Goal: Information Seeking & Learning: Learn about a topic

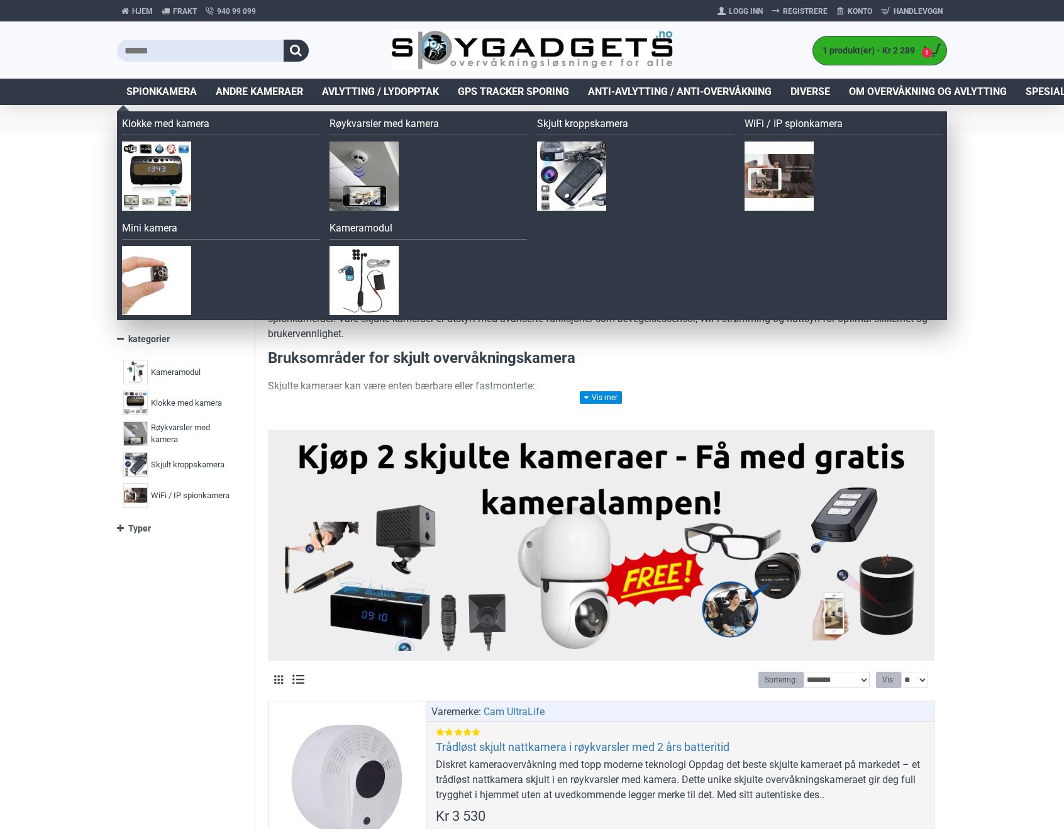
click at [175, 93] on span "Spionkamera" at bounding box center [161, 91] width 70 height 15
click at [181, 89] on span "Spionkamera" at bounding box center [161, 91] width 70 height 15
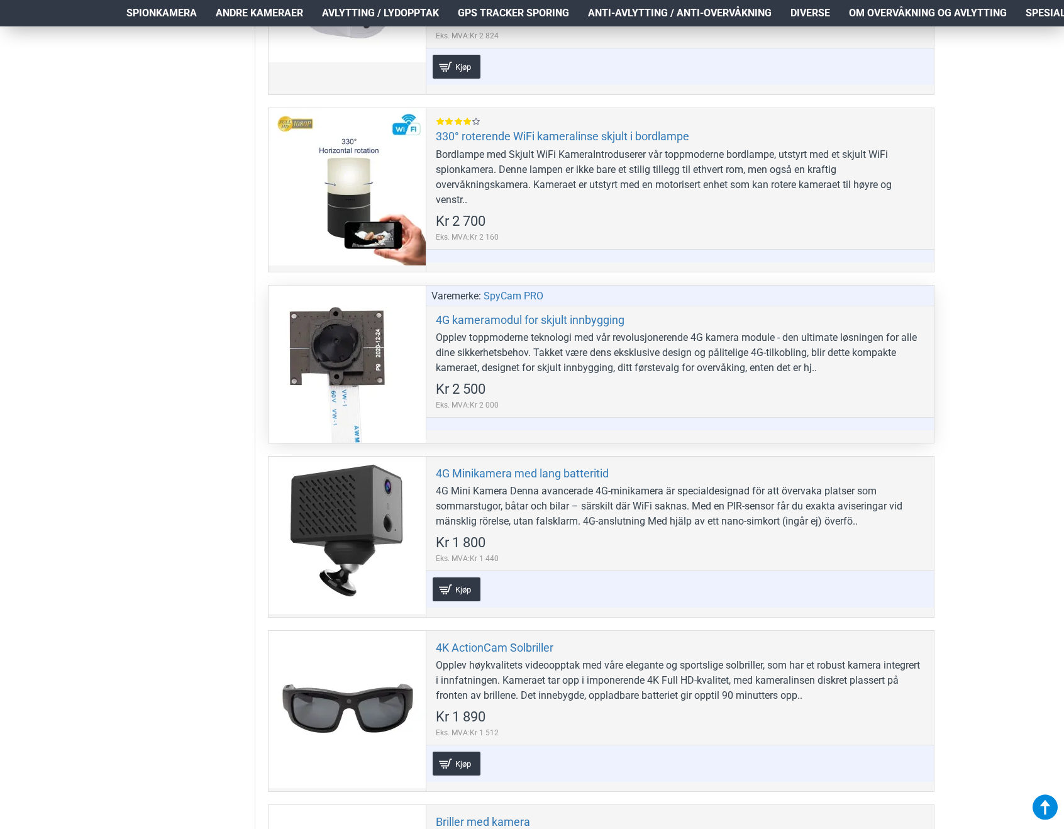
scroll to position [566, 0]
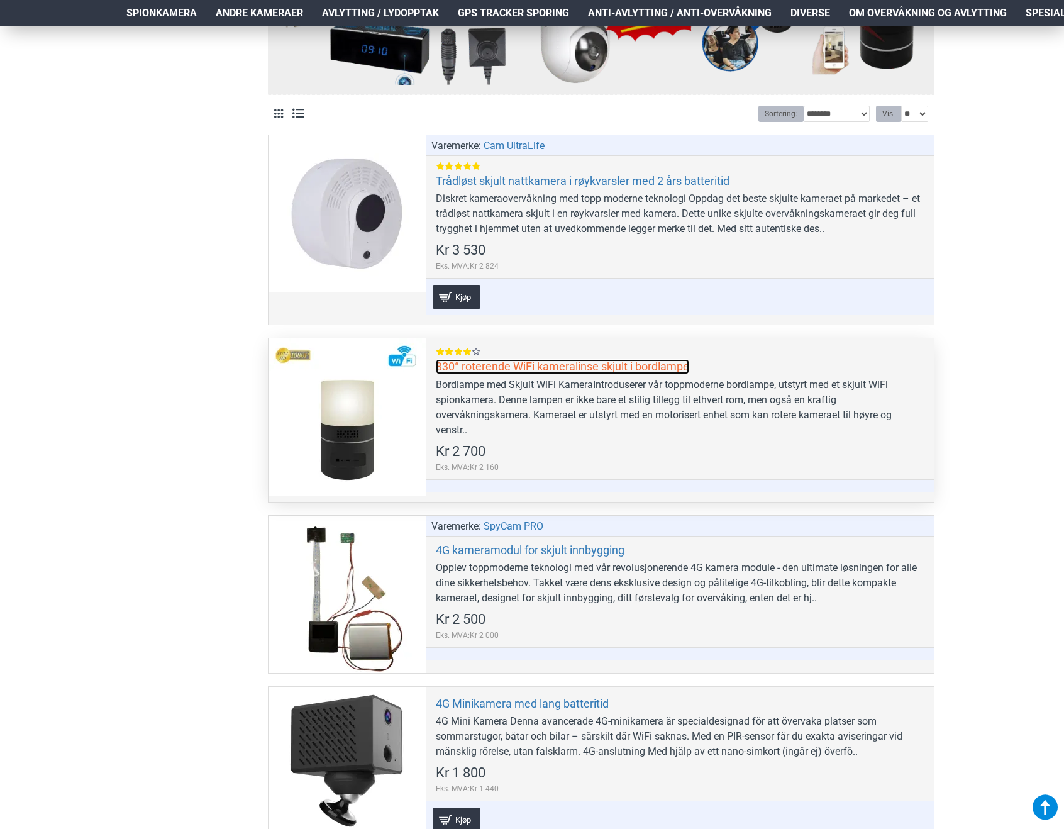
click at [517, 370] on link "330° roterende WiFi kameralinse skjult i bordlampe" at bounding box center [562, 366] width 253 height 14
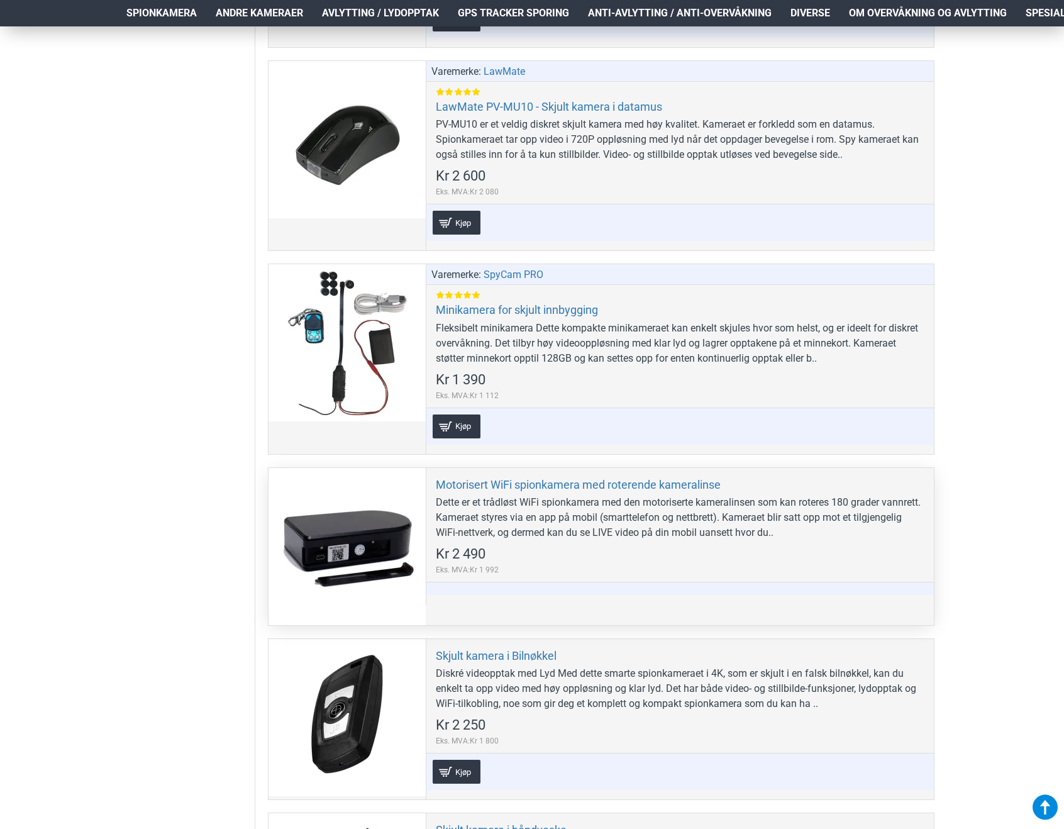
scroll to position [3459, 0]
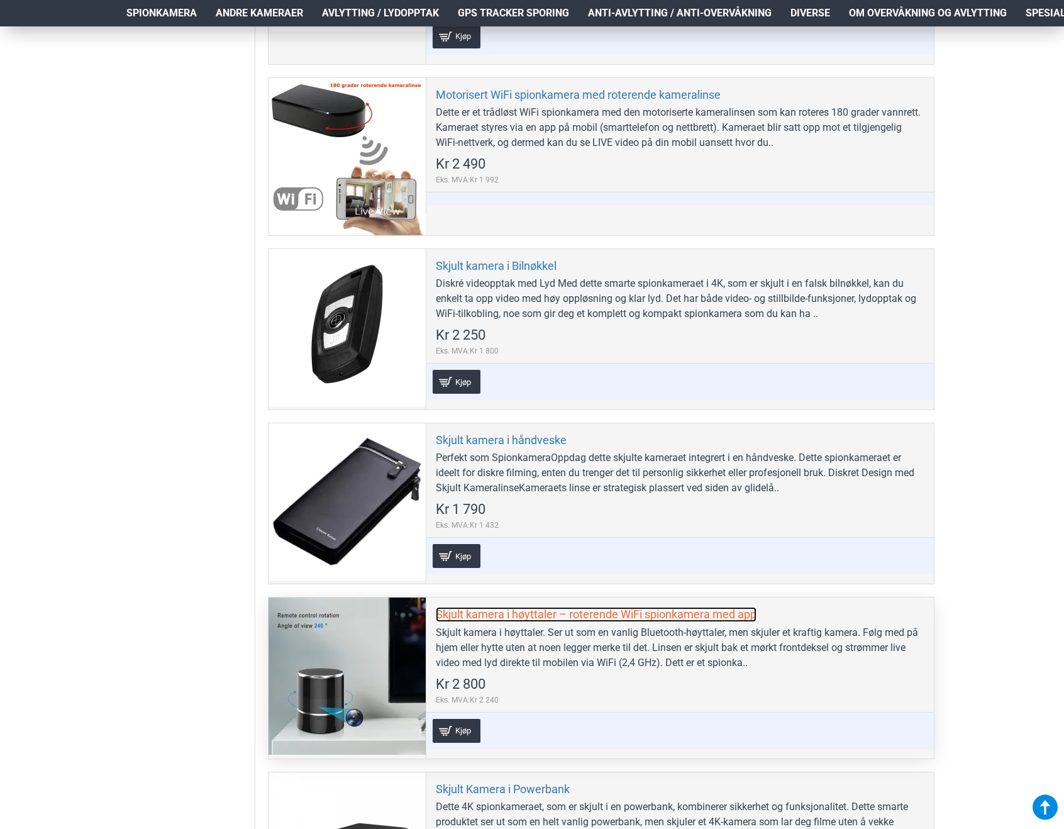
click at [518, 618] on link "Skjult kamera i høyttaler – roterende WiFi spionkamera med app" at bounding box center [596, 614] width 321 height 14
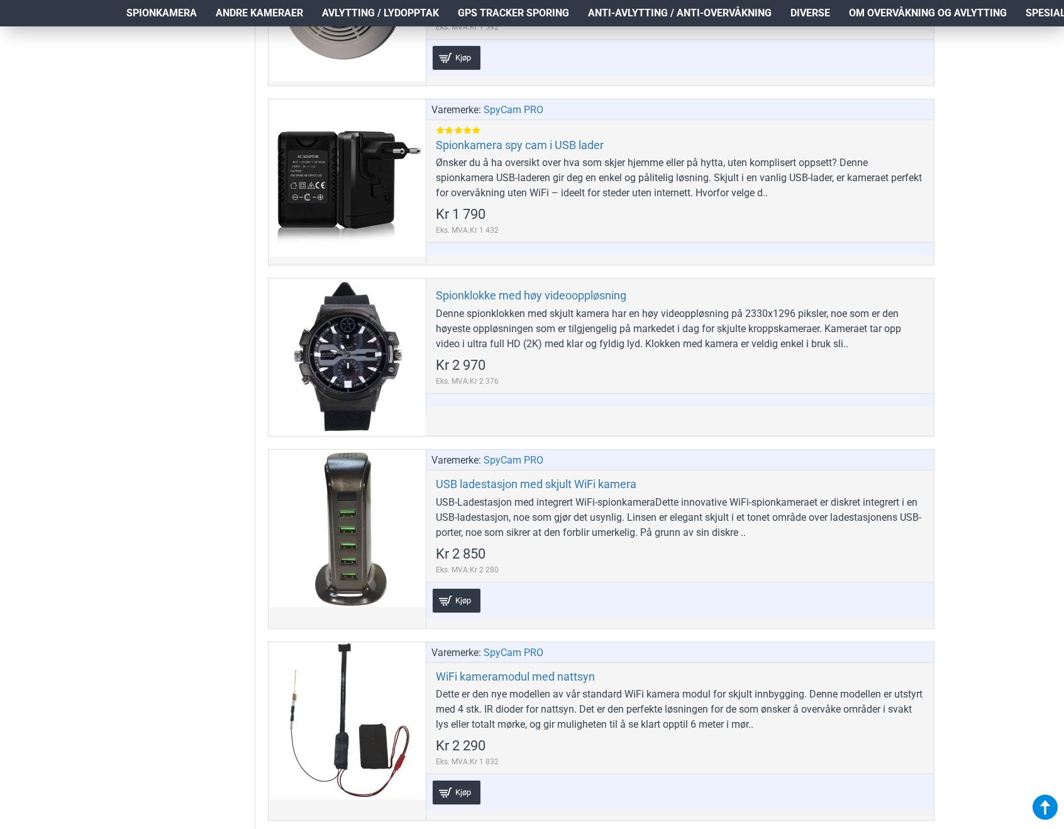
scroll to position [5094, 0]
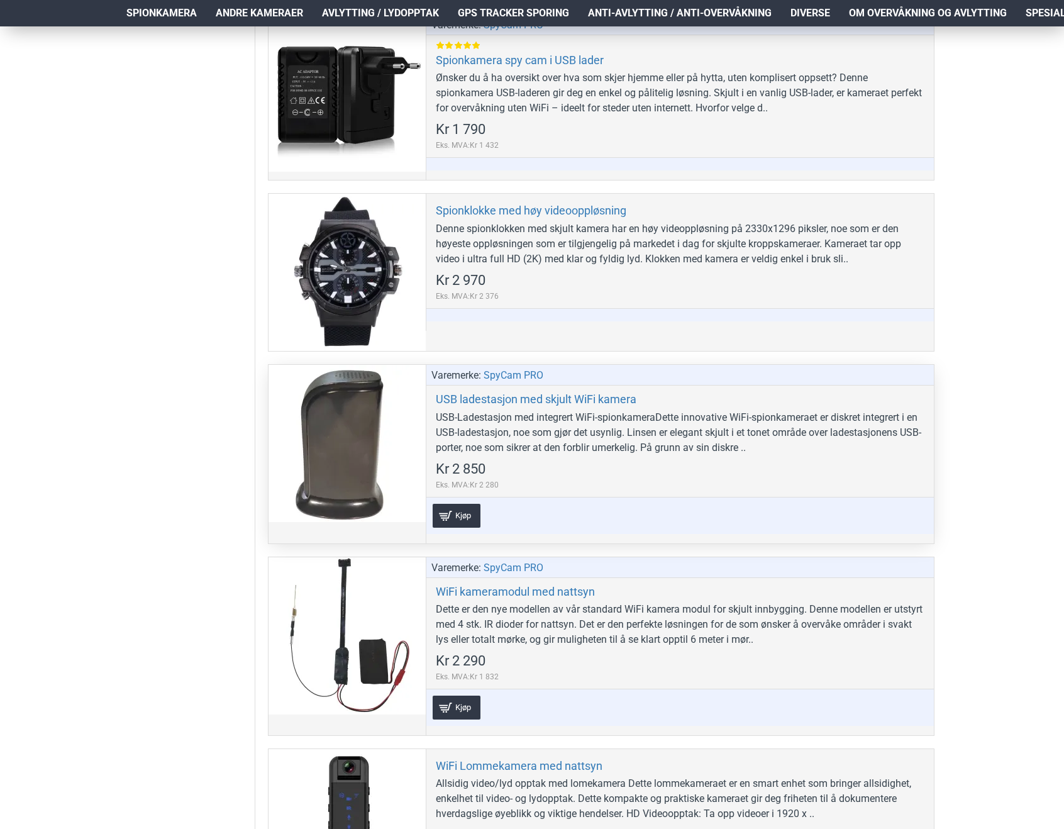
click at [350, 481] on div at bounding box center [347, 443] width 157 height 157
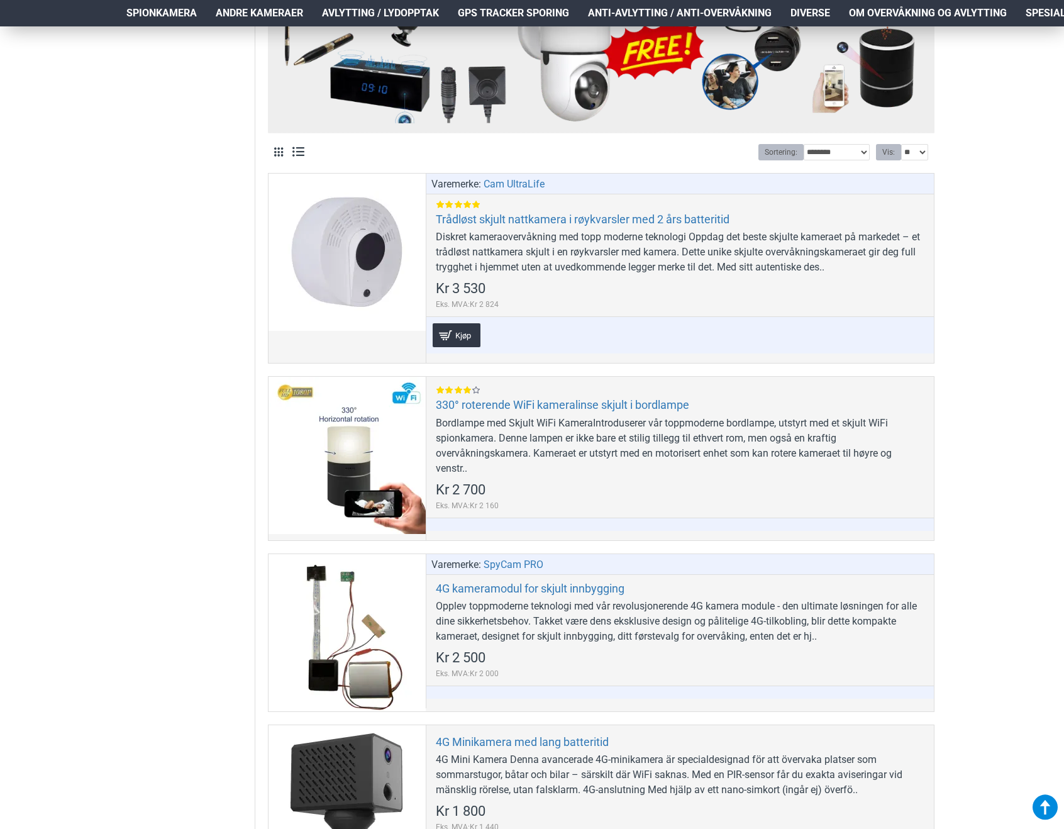
scroll to position [0, 0]
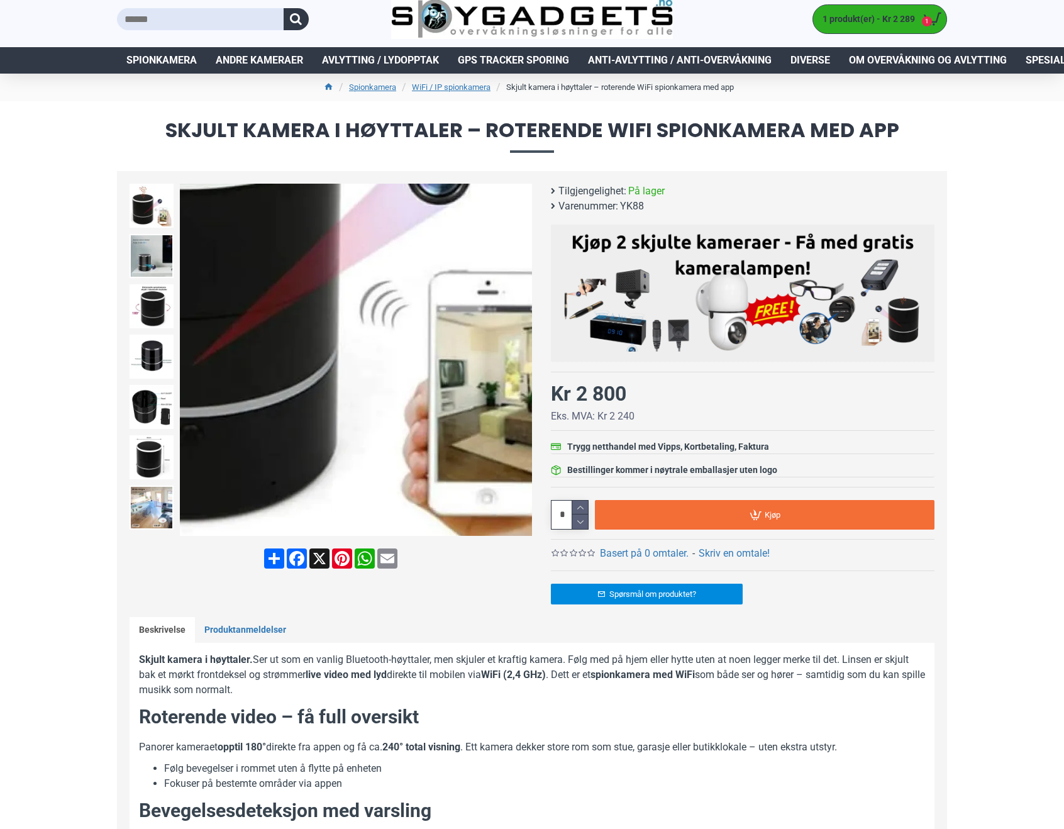
scroll to position [63, 0]
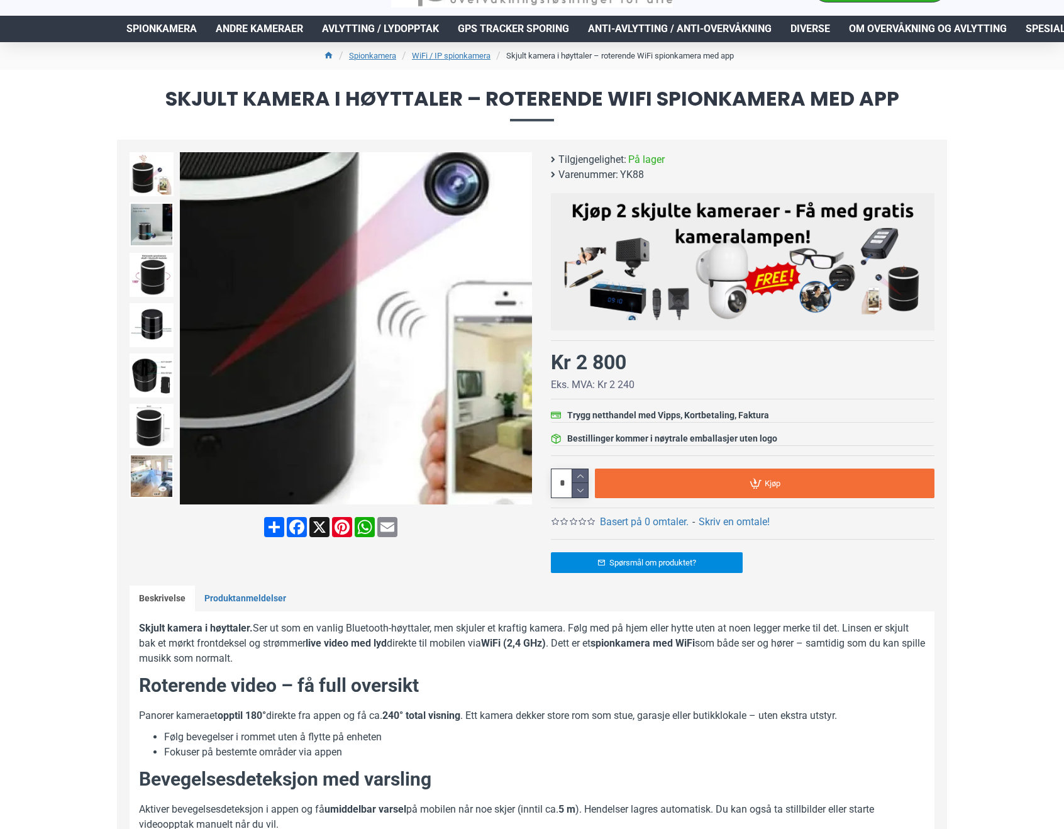
click at [387, 428] on img at bounding box center [356, 328] width 352 height 352
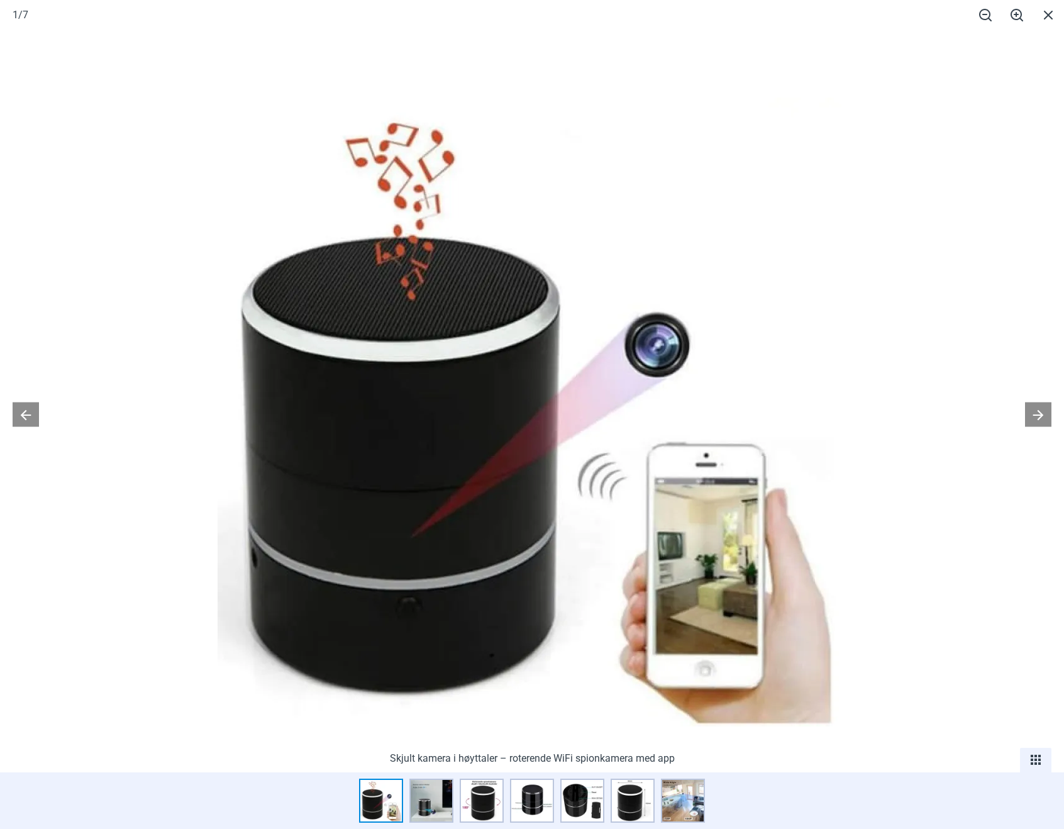
click at [1020, 414] on div at bounding box center [532, 414] width 1064 height 829
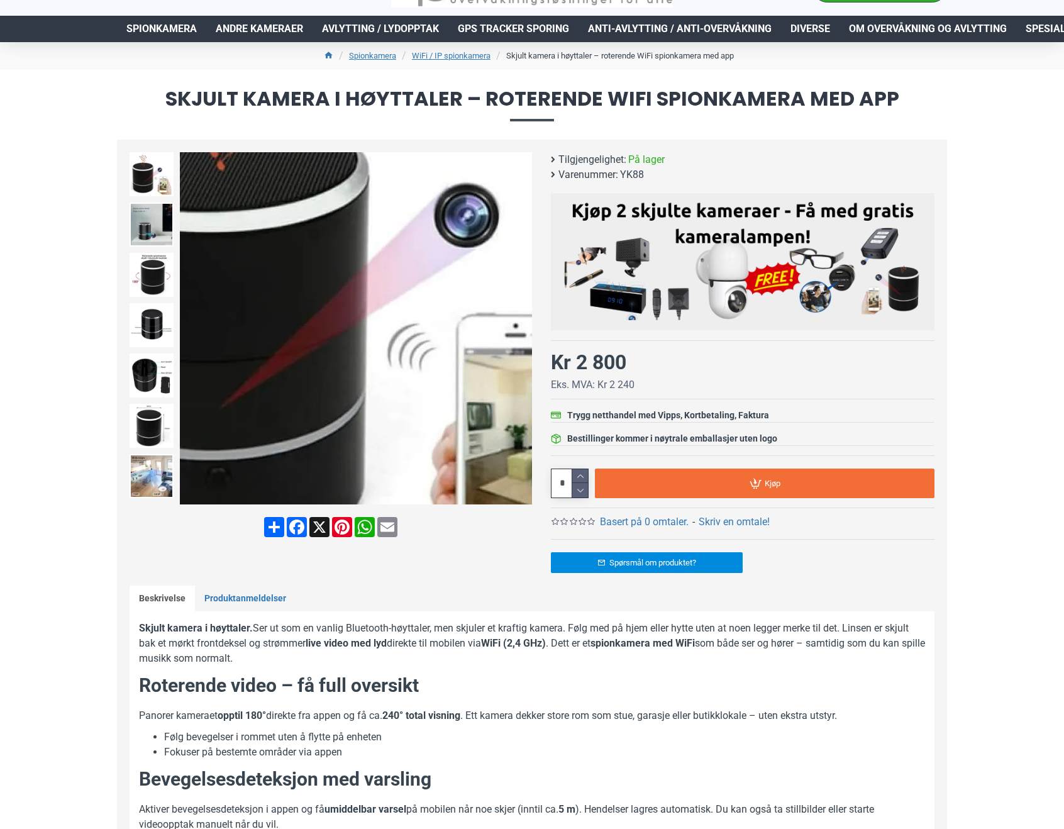
click at [364, 387] on img at bounding box center [356, 328] width 352 height 352
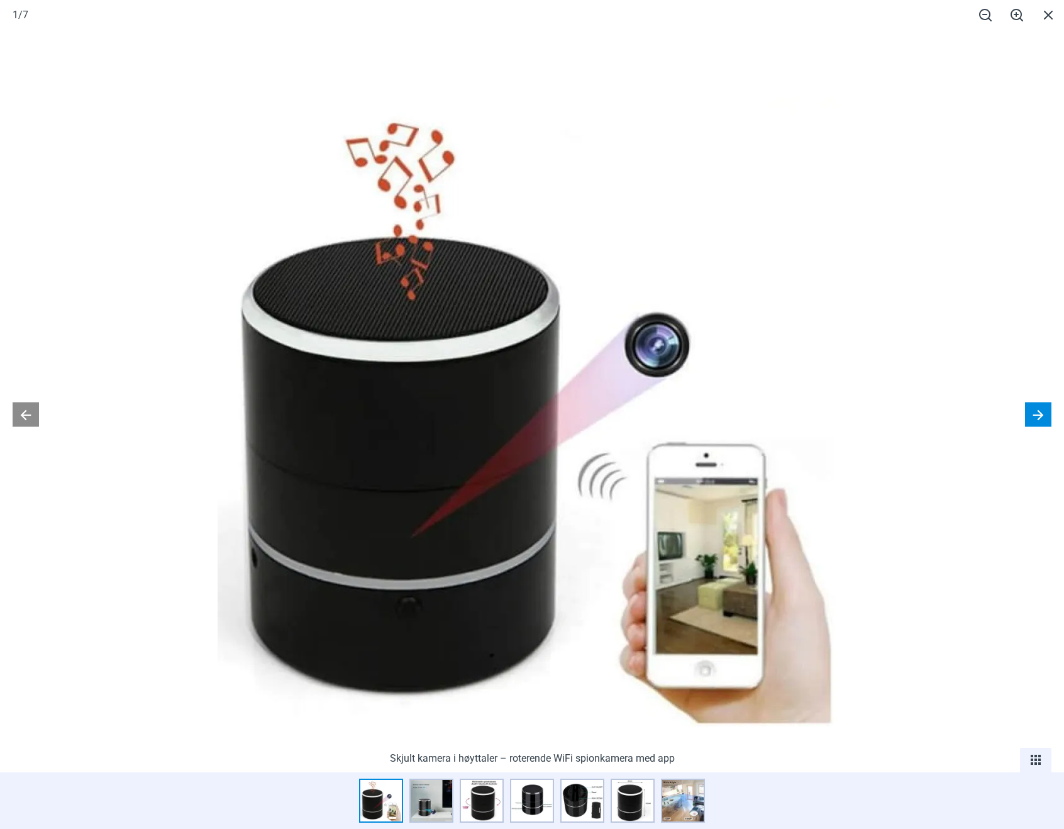
click at [1031, 411] on button at bounding box center [1038, 415] width 26 height 25
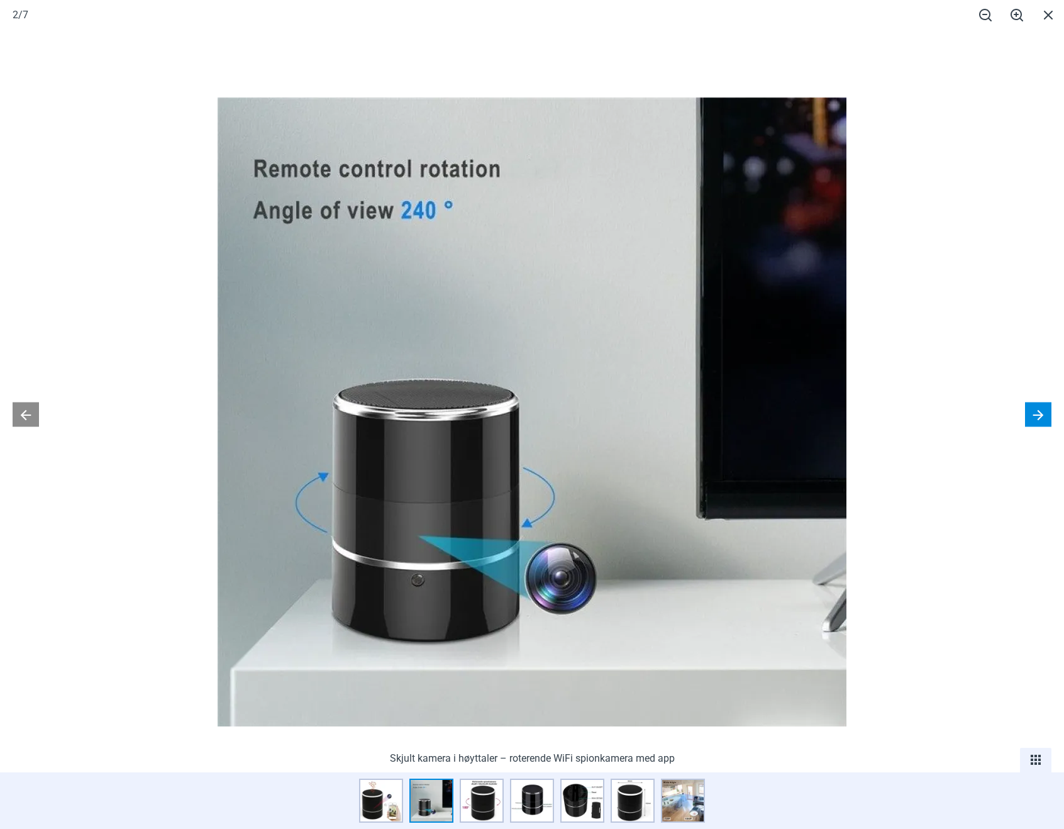
click at [1033, 408] on button at bounding box center [1038, 415] width 26 height 25
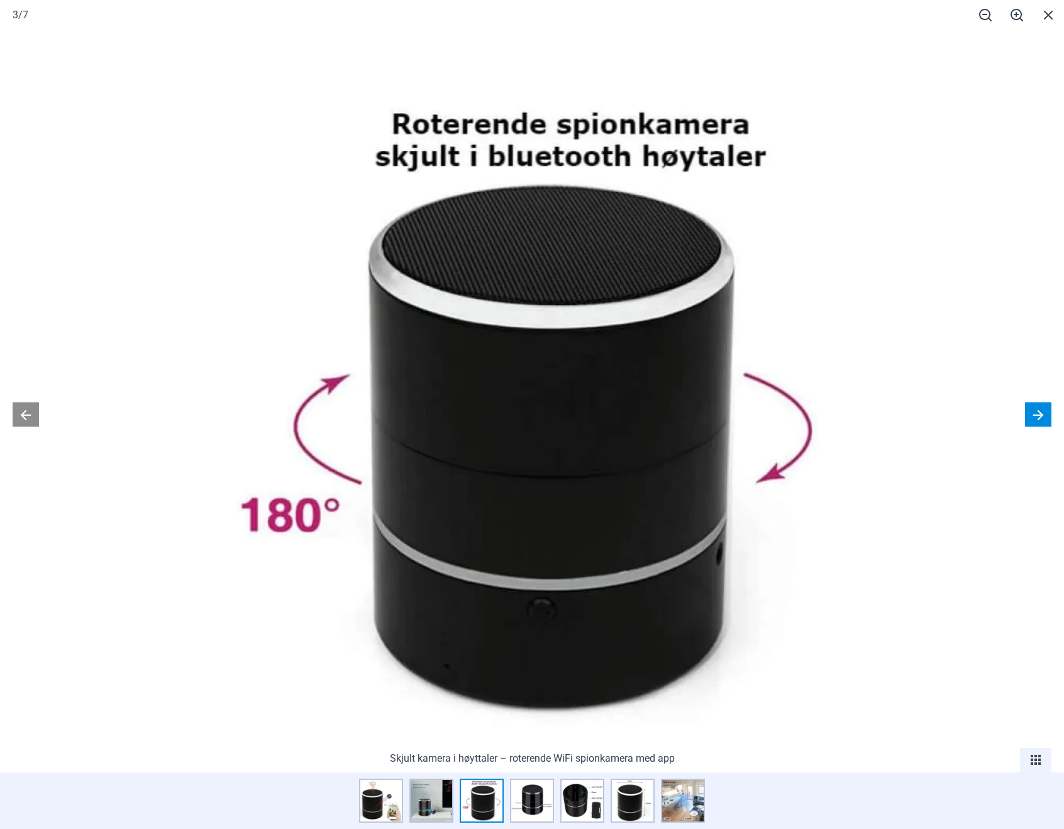
click at [1034, 406] on button at bounding box center [1038, 415] width 26 height 25
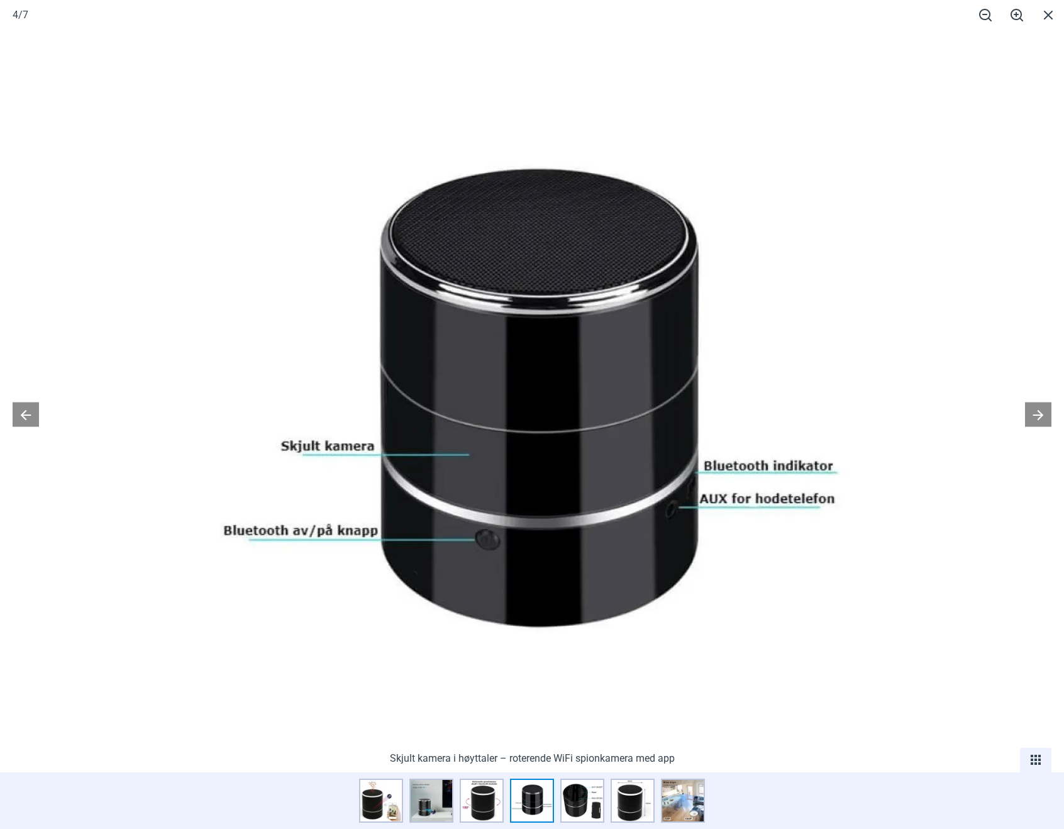
click at [1035, 396] on div at bounding box center [532, 414] width 1064 height 829
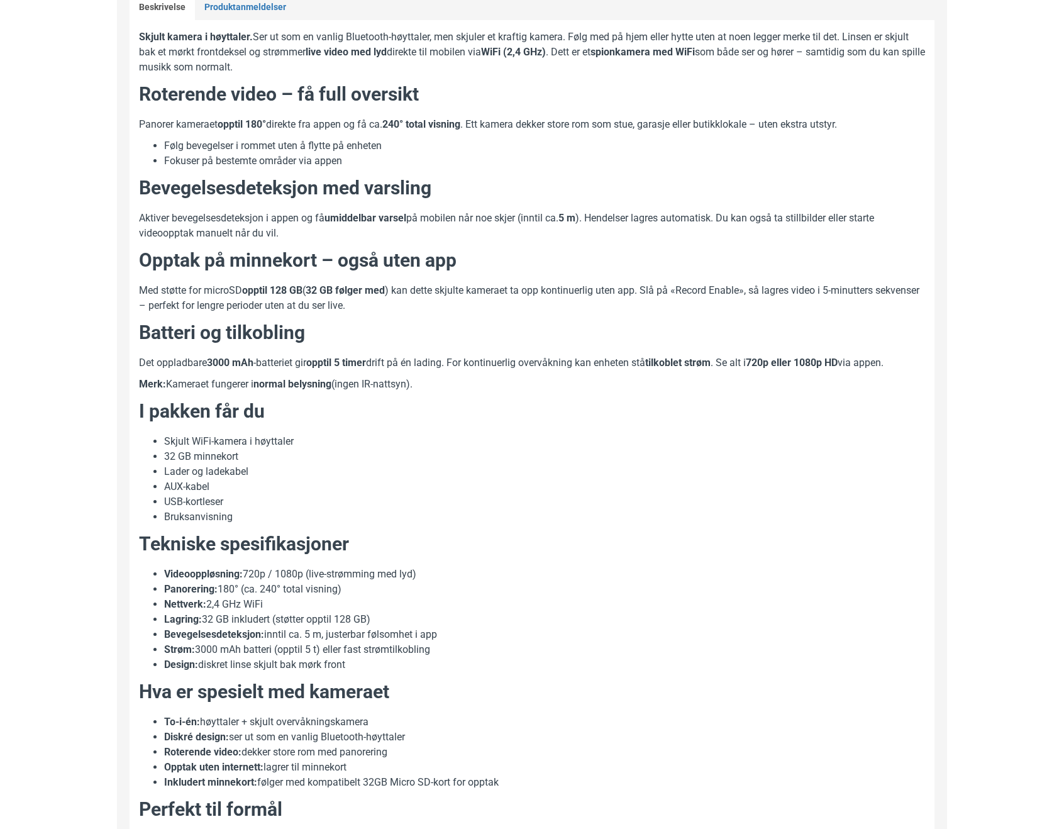
scroll to position [0, 0]
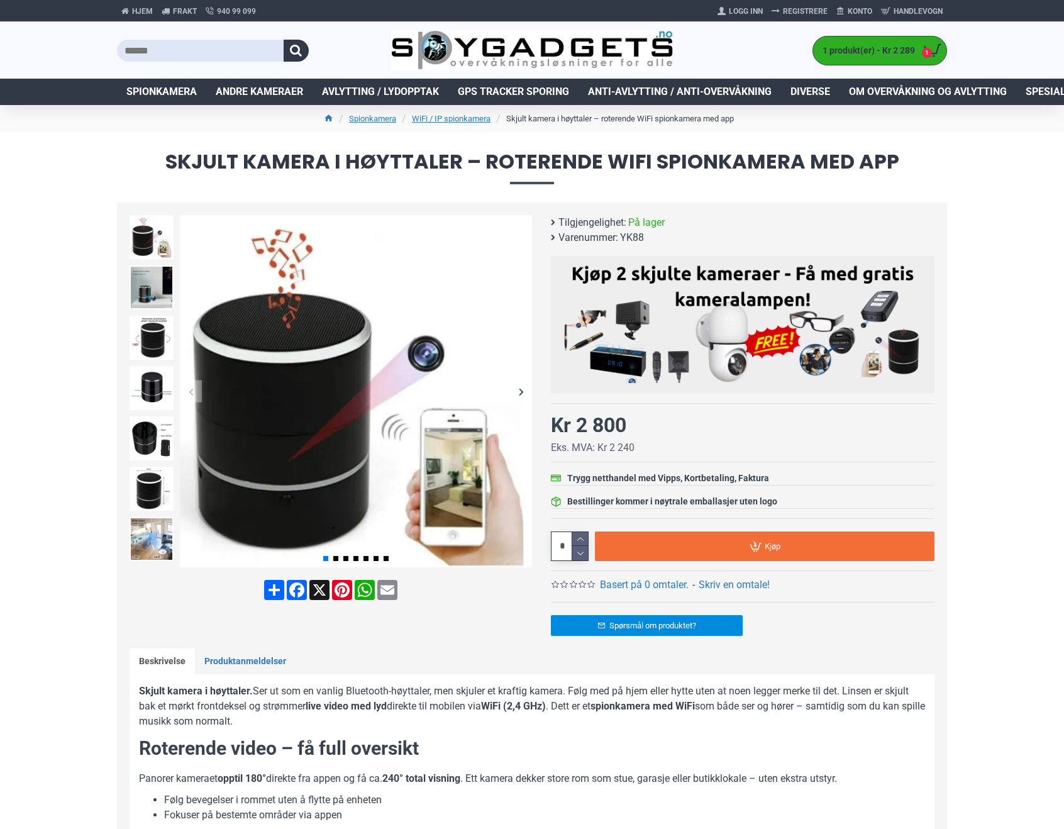
drag, startPoint x: 526, startPoint y: 430, endPoint x: 511, endPoint y: 407, distance: 28.1
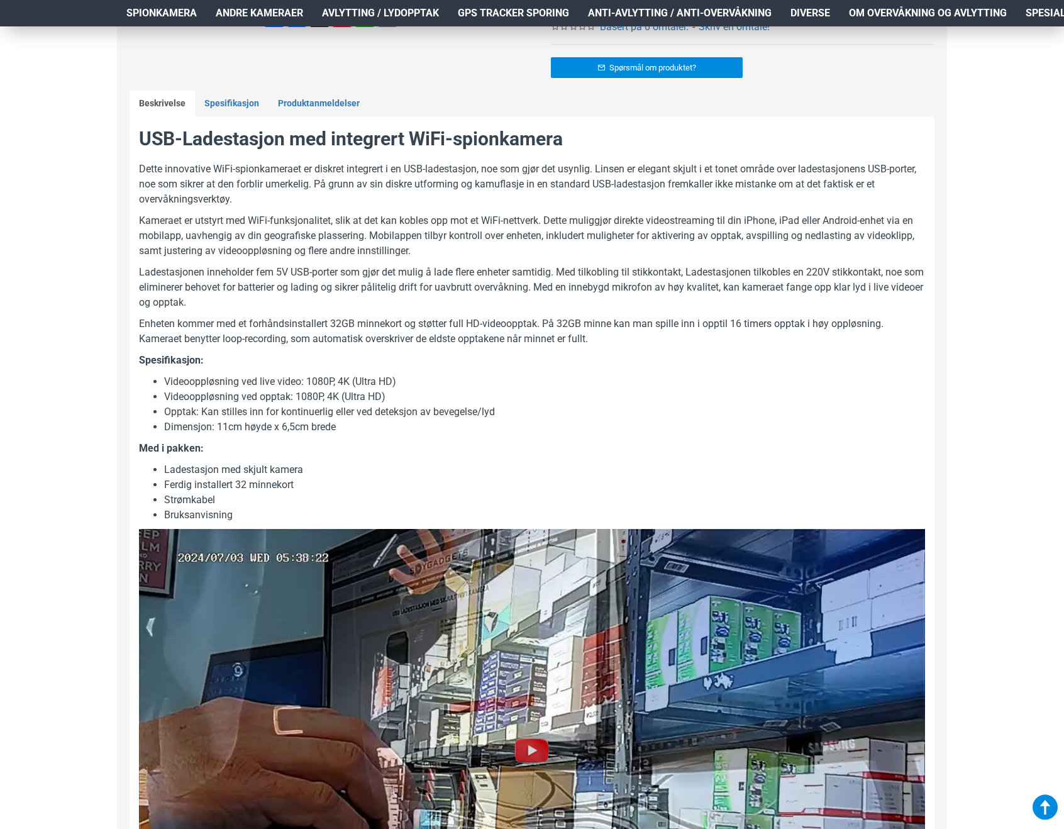
scroll to position [481, 0]
